Goal: Find specific page/section: Find specific page/section

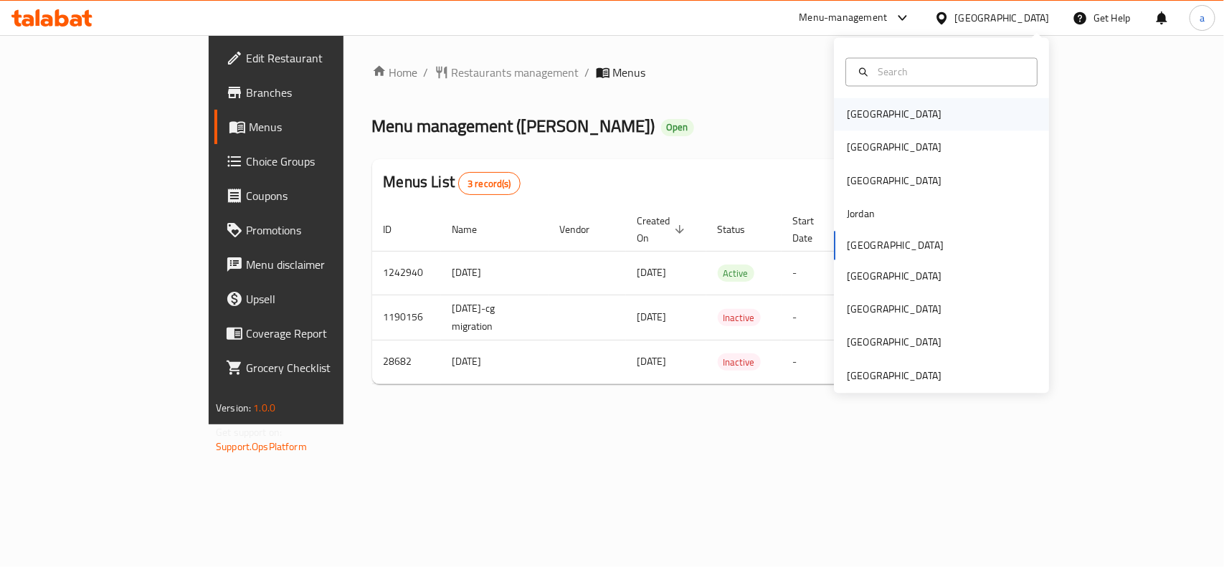
click at [945, 111] on div "[GEOGRAPHIC_DATA]" at bounding box center [941, 114] width 215 height 33
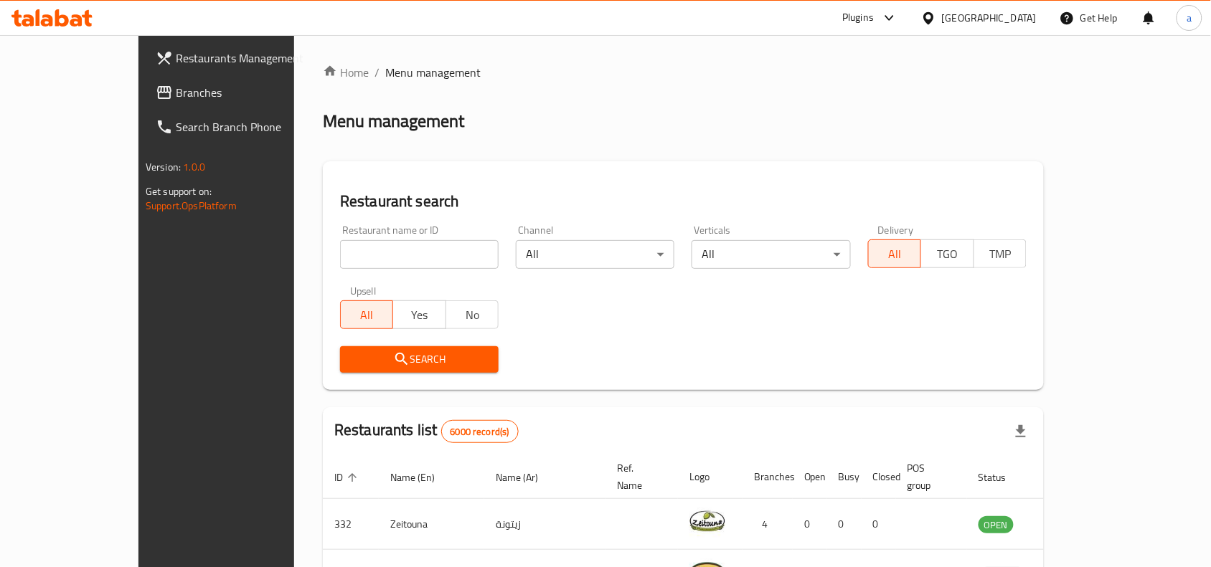
click at [176, 95] on span "Branches" at bounding box center [252, 92] width 153 height 17
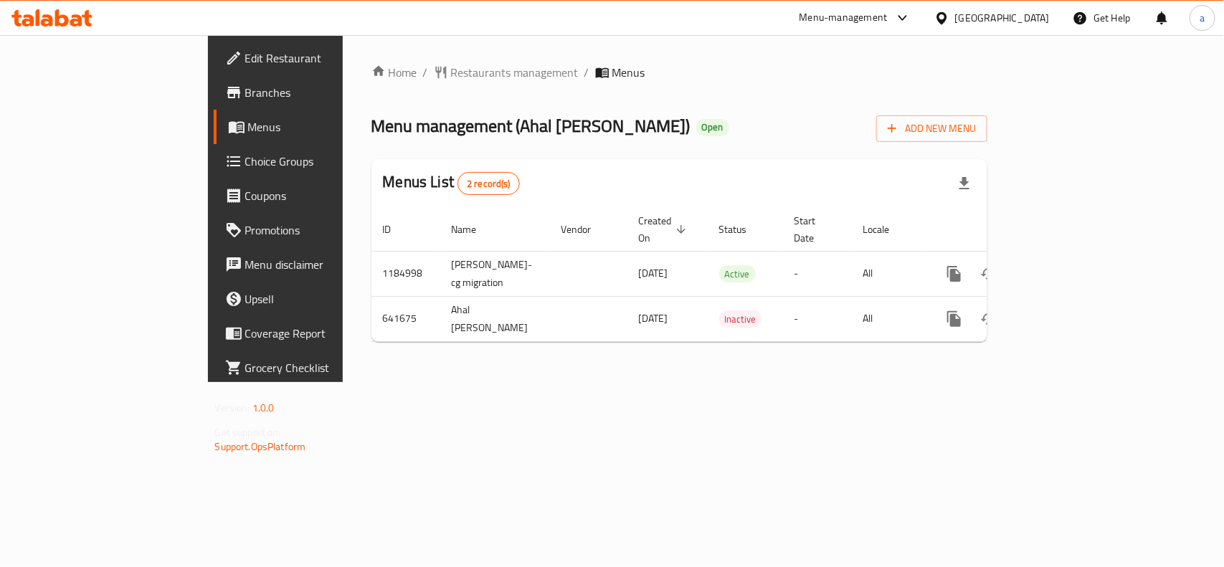
click at [1016, 16] on div "[GEOGRAPHIC_DATA]" at bounding box center [1002, 18] width 95 height 16
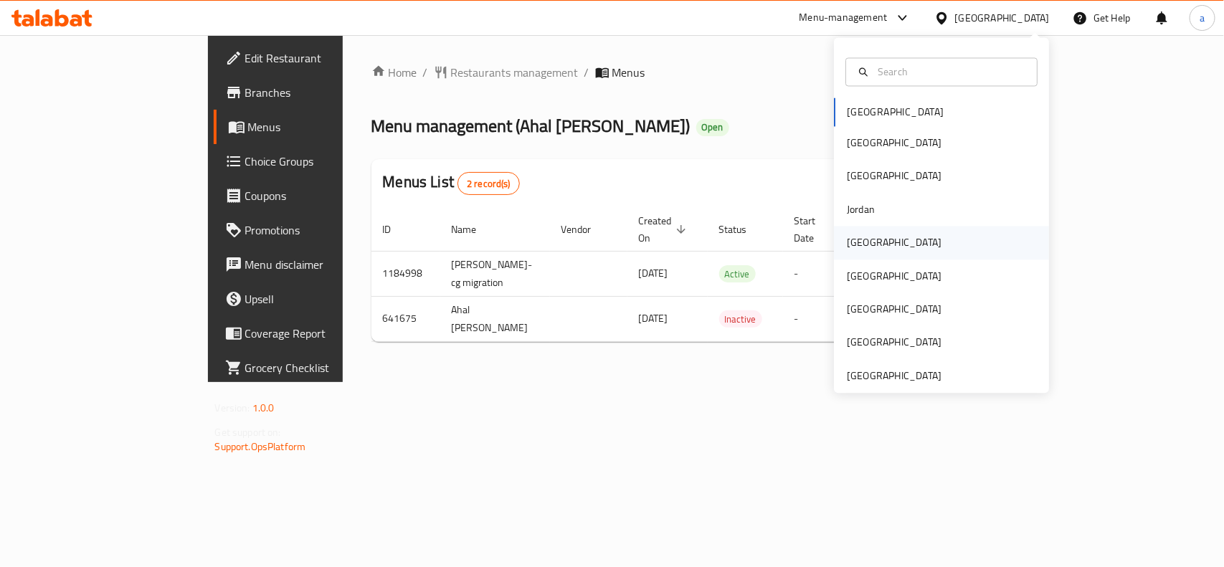
click at [868, 246] on div "[GEOGRAPHIC_DATA]" at bounding box center [895, 243] width 118 height 33
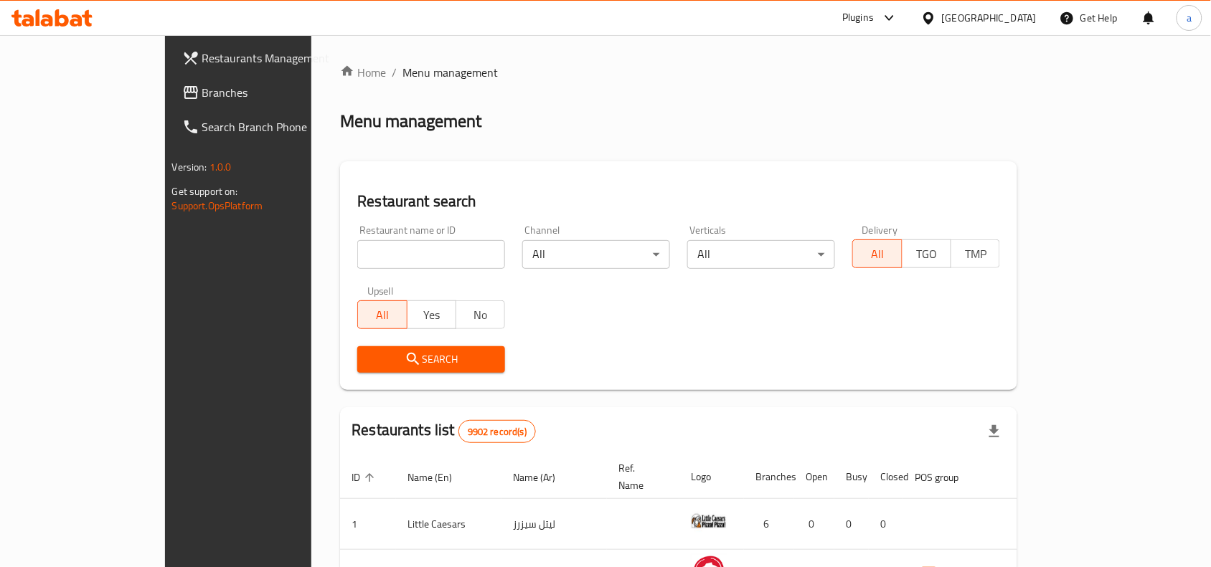
click at [202, 94] on span "Branches" at bounding box center [278, 92] width 153 height 17
